Goal: Transaction & Acquisition: Purchase product/service

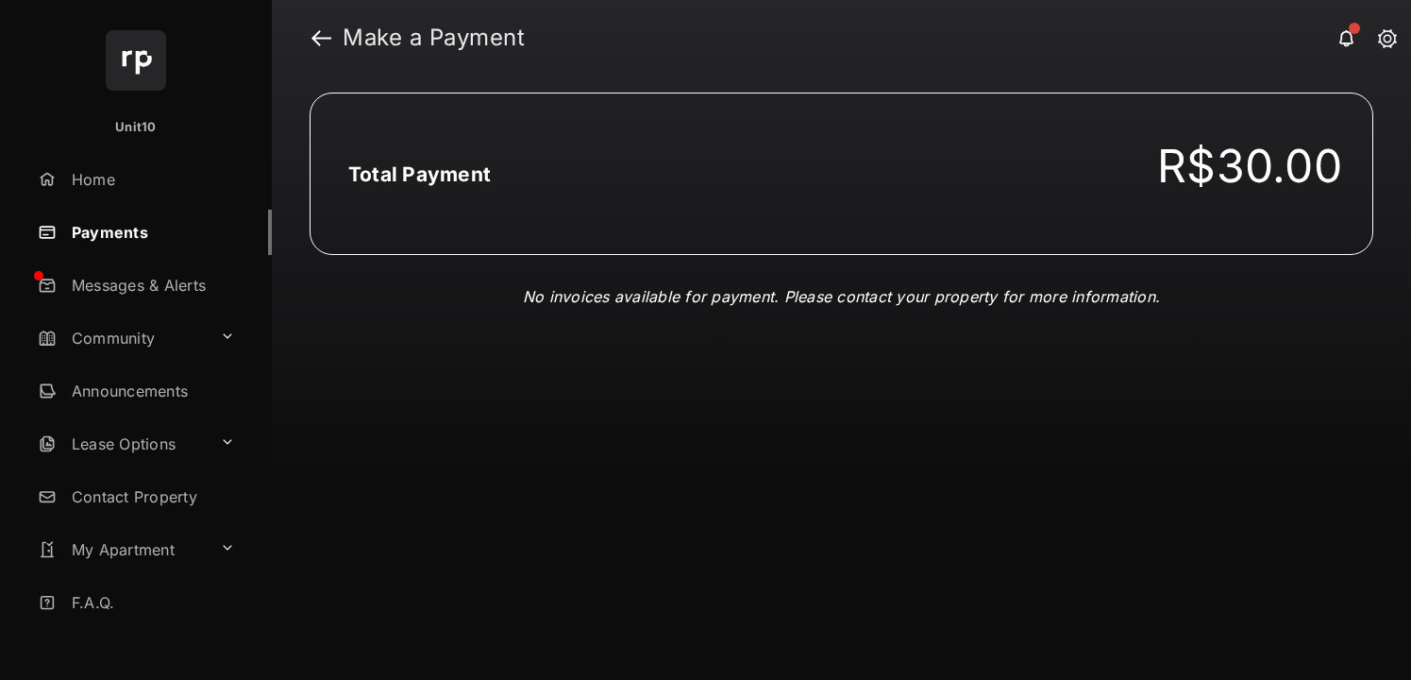
click at [654, 399] on div "Total Payment R$30.00 No invoices available for payment. Please contact your pr…" at bounding box center [841, 378] width 1139 height 604
click at [319, 43] on link at bounding box center [321, 37] width 20 height 45
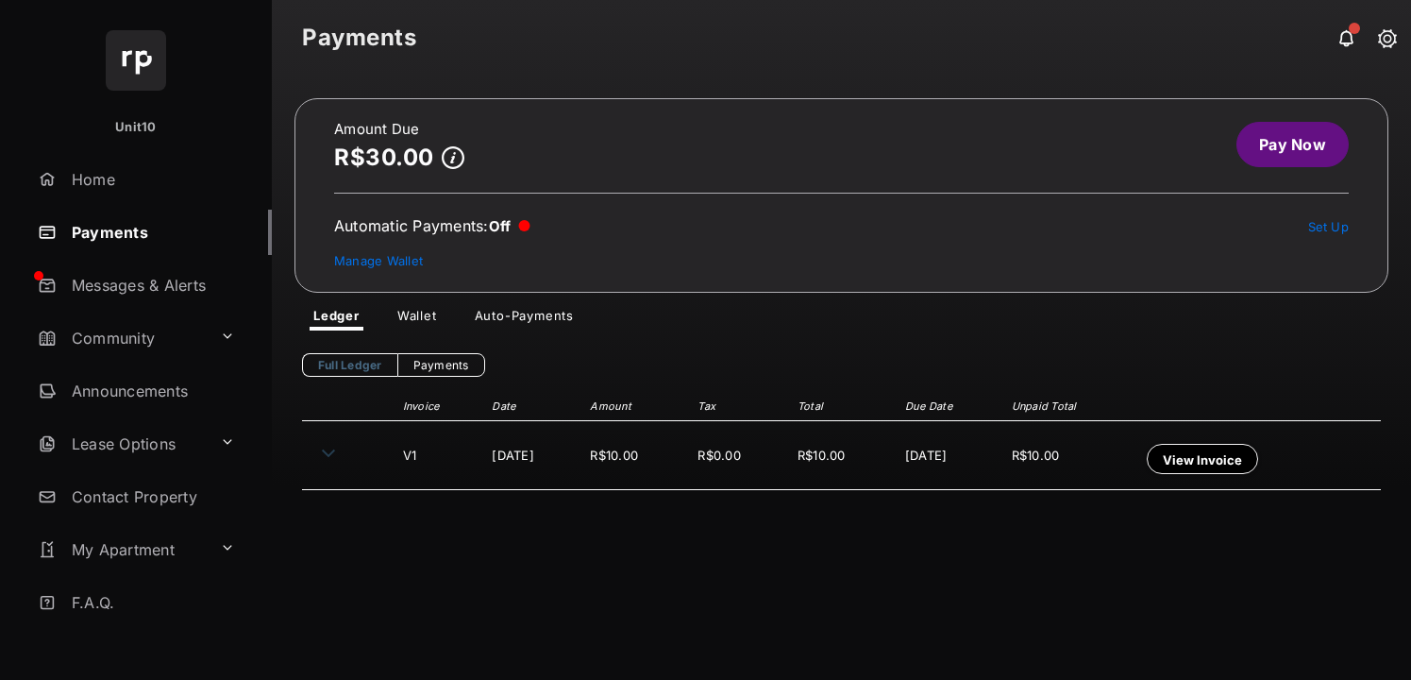
click at [1286, 149] on link "Pay Now" at bounding box center [1292, 144] width 112 height 45
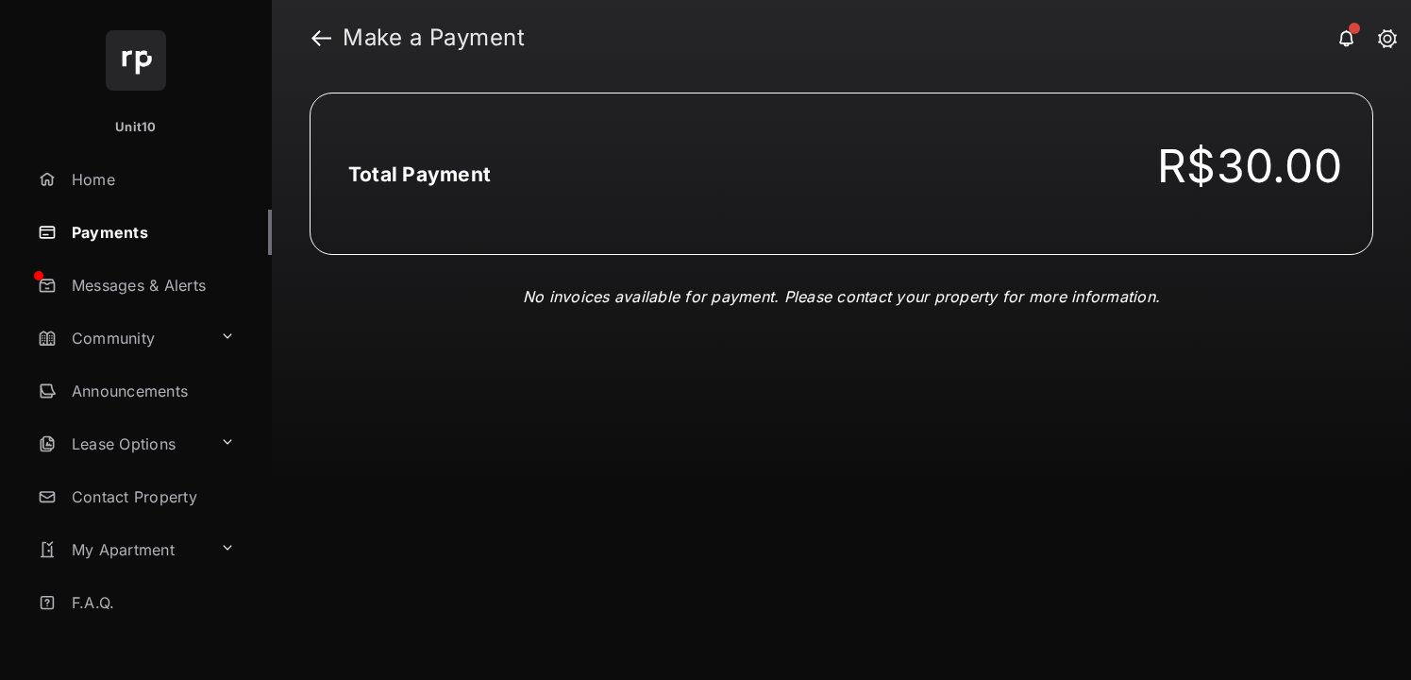
click at [683, 360] on div "Total Payment R$30.00 No invoices available for payment. Please contact your pr…" at bounding box center [841, 378] width 1139 height 604
click at [316, 41] on link at bounding box center [321, 37] width 20 height 45
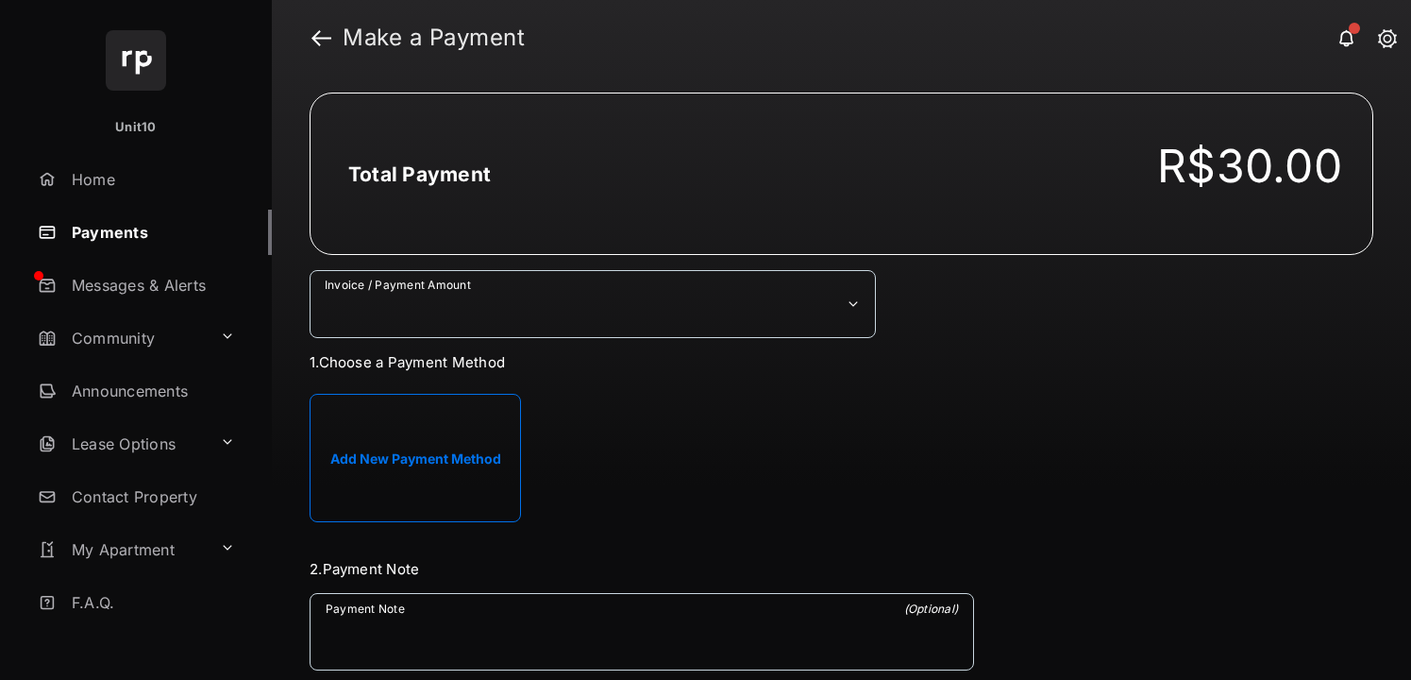
click at [457, 470] on button "Add New Payment Method" at bounding box center [415, 458] width 211 height 128
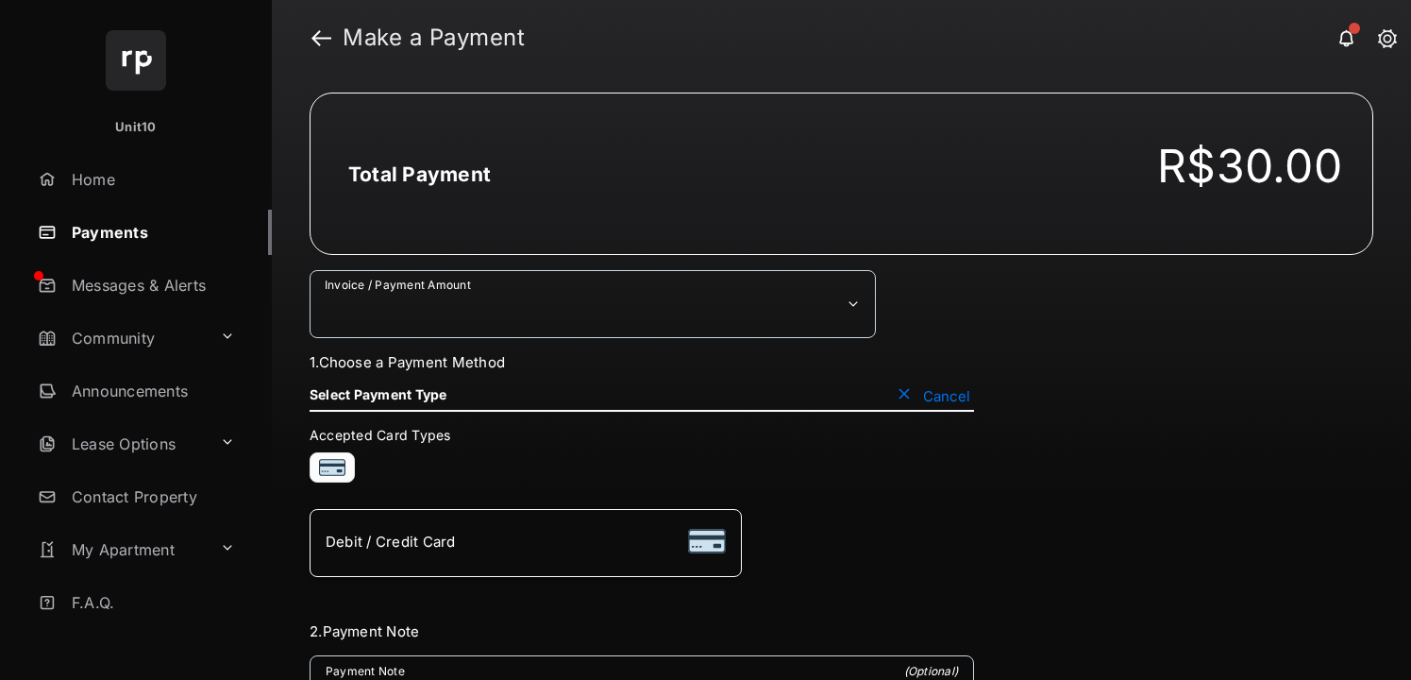
click at [421, 538] on span "Debit / Credit Card" at bounding box center [391, 541] width 130 height 18
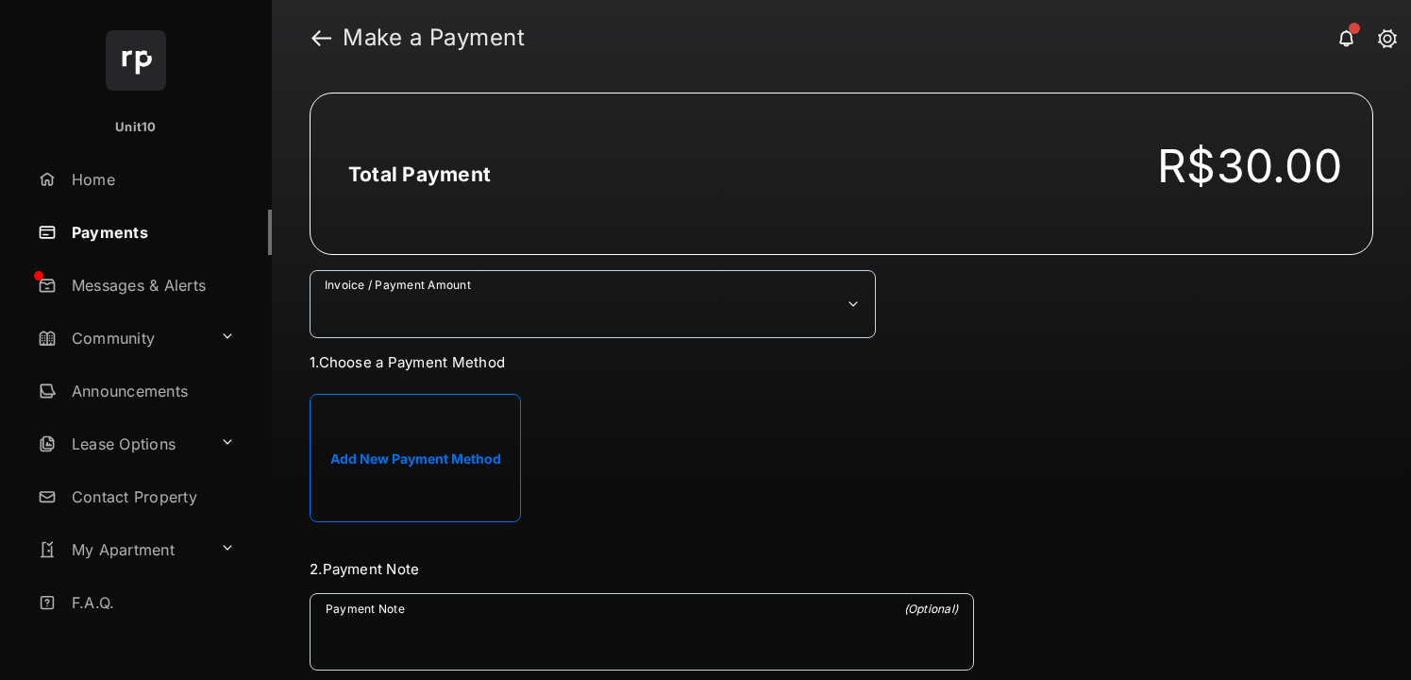
click at [432, 424] on button "Add New Payment Method" at bounding box center [415, 458] width 211 height 128
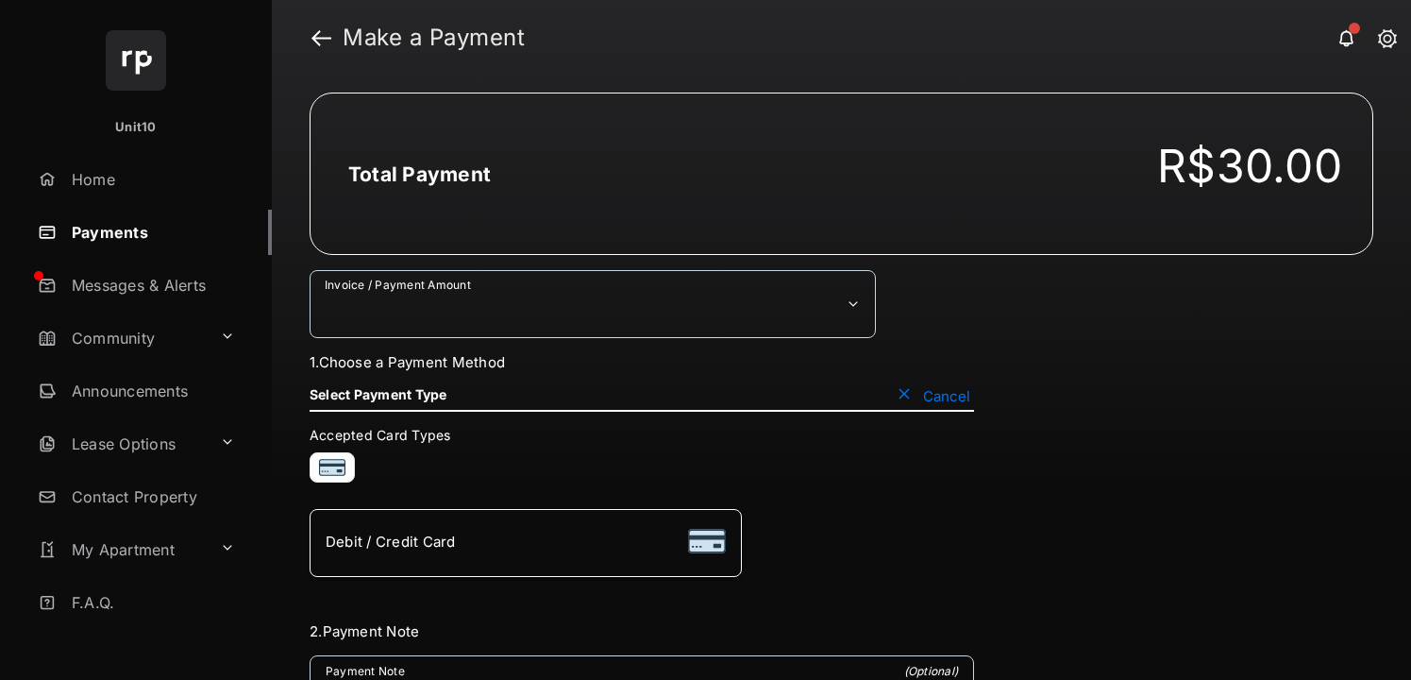
click at [513, 532] on div "Debit / Credit Card" at bounding box center [526, 543] width 400 height 36
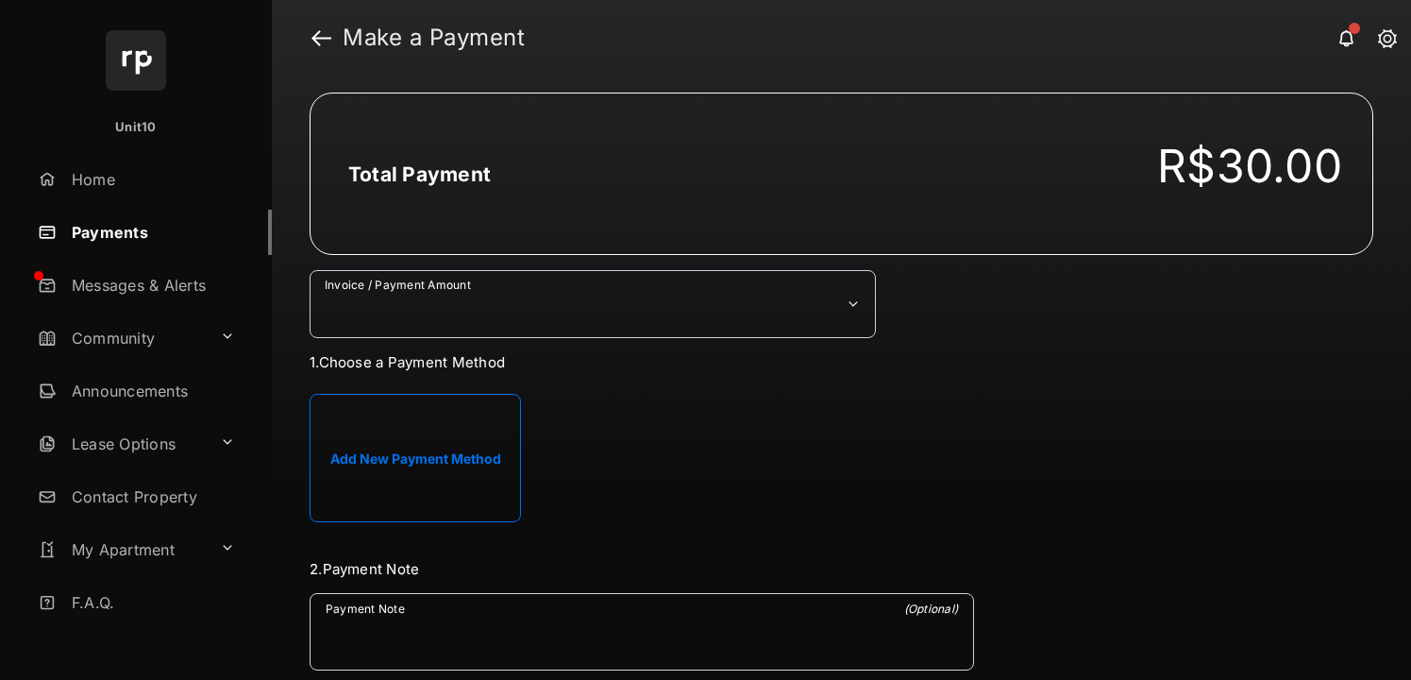
click at [702, 304] on select "**********" at bounding box center [593, 304] width 566 height 68
